Goal: Subscribe to service/newsletter

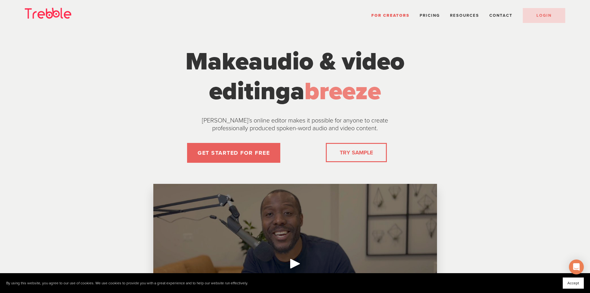
click at [247, 164] on div "GET STARTED FOR FREE" at bounding box center [234, 153] width 123 height 30
click at [264, 151] on link "GET STARTED FOR FREE" at bounding box center [233, 153] width 93 height 20
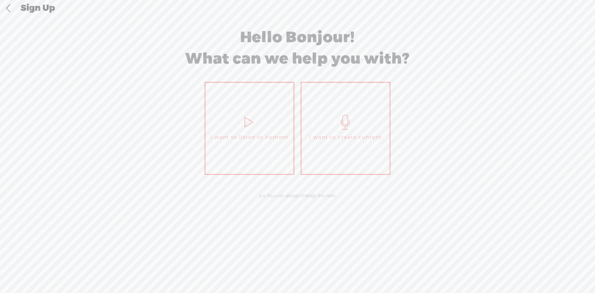
click at [270, 137] on span "I want to listen to content" at bounding box center [249, 137] width 78 height 9
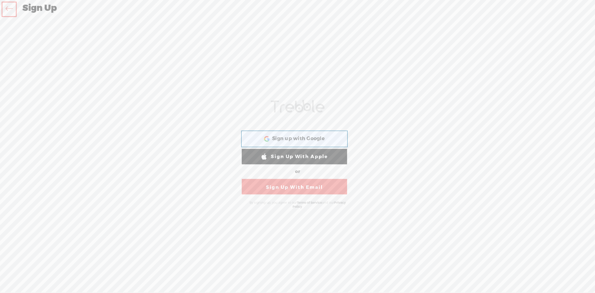
click at [312, 138] on span "Sign up with Google" at bounding box center [298, 138] width 53 height 7
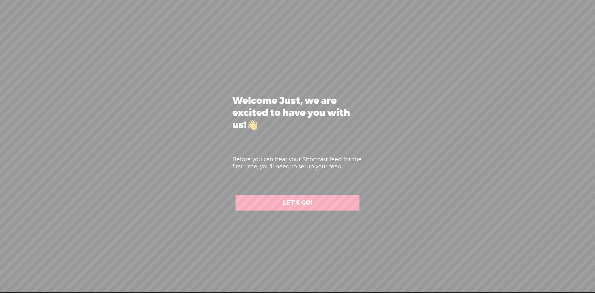
click at [312, 204] on link "LET'S GO!" at bounding box center [297, 202] width 124 height 15
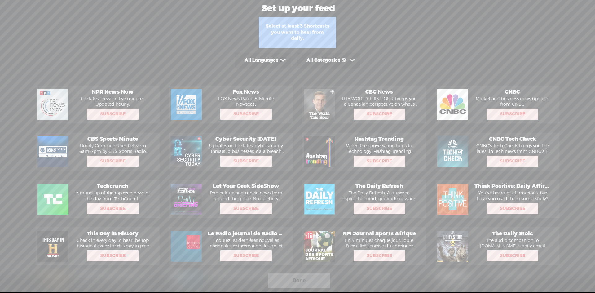
click at [367, 111] on span "Subscribe" at bounding box center [379, 114] width 50 height 10
click at [377, 165] on div "Subscribe Tap here to add this to your daily listen" at bounding box center [379, 161] width 51 height 11
click at [379, 159] on span "Subscribe" at bounding box center [379, 161] width 50 height 10
click at [375, 209] on span "Subscribe" at bounding box center [379, 209] width 50 height 10
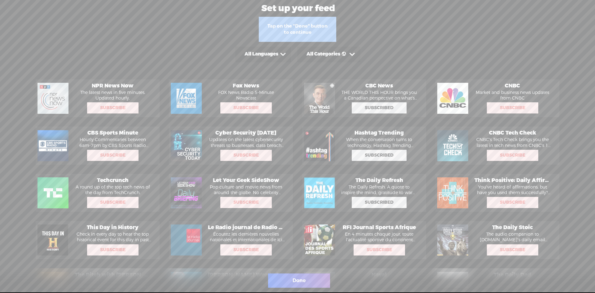
click at [309, 279] on div "Done" at bounding box center [299, 280] width 62 height 14
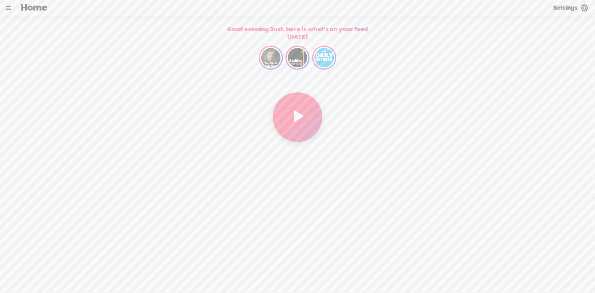
click at [308, 112] on span "Play My Feed" at bounding box center [298, 117] width 50 height 50
